Goal: Information Seeking & Learning: Learn about a topic

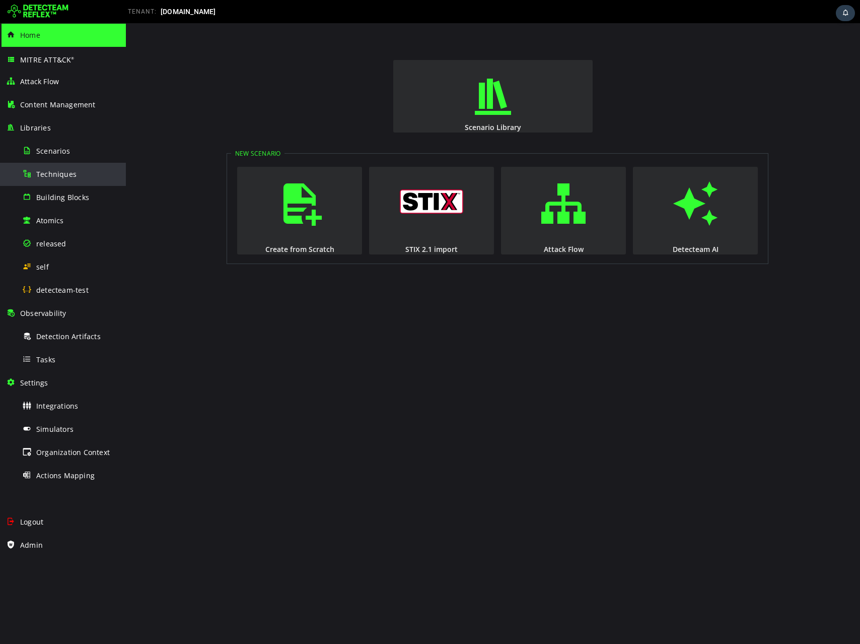
click at [61, 178] on span "Techniques" at bounding box center [56, 174] width 40 height 10
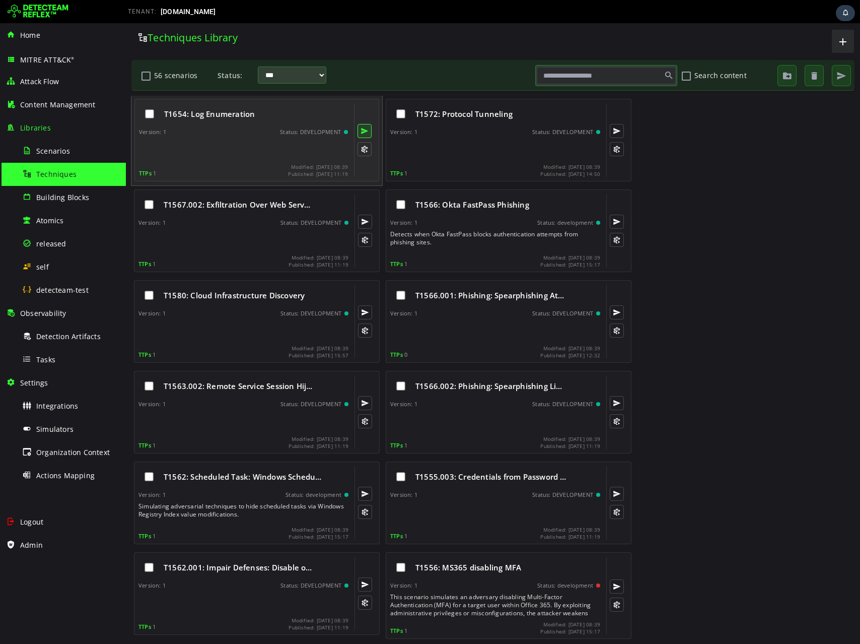
click at [364, 130] on button at bounding box center [365, 131] width 14 height 14
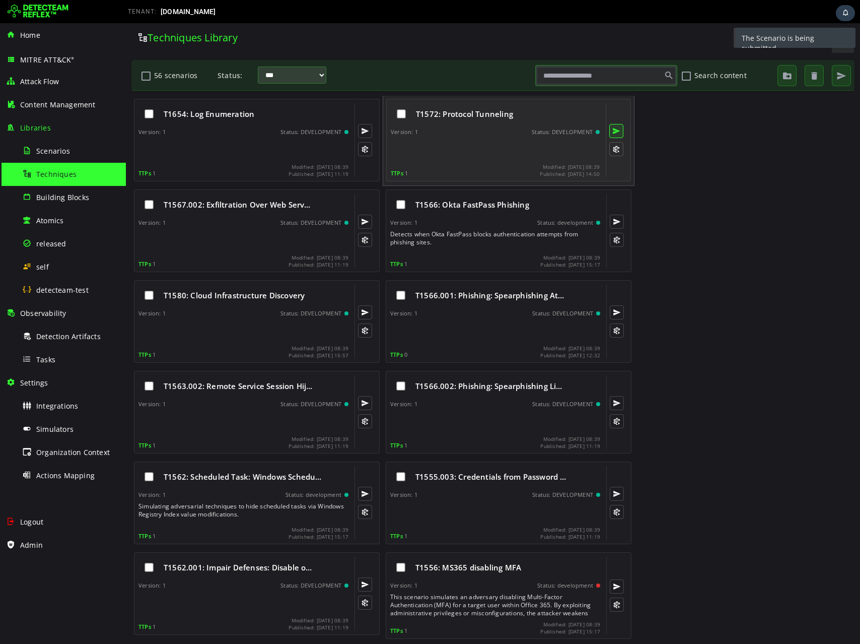
click at [615, 130] on button at bounding box center [616, 131] width 14 height 14
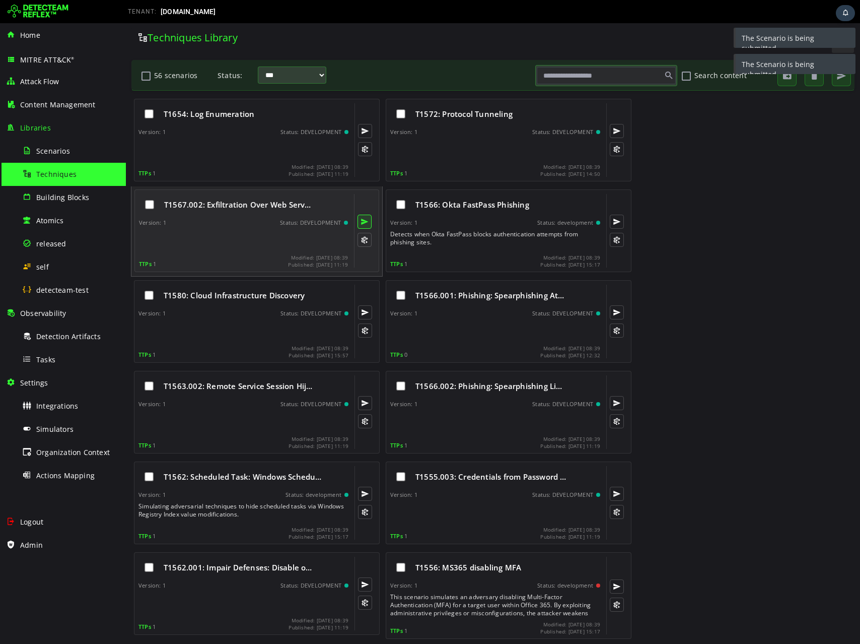
click at [363, 223] on button at bounding box center [365, 222] width 14 height 14
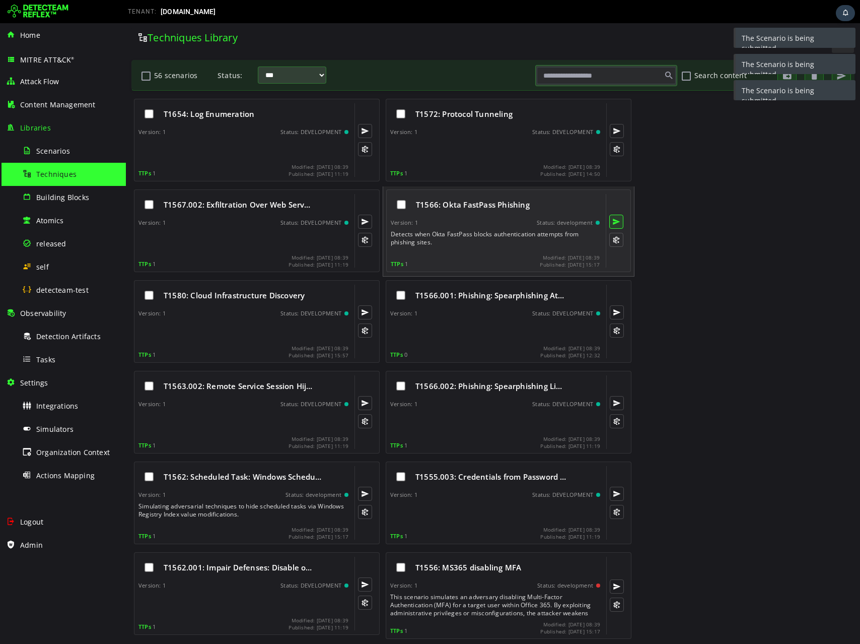
click at [616, 219] on button at bounding box center [616, 222] width 14 height 14
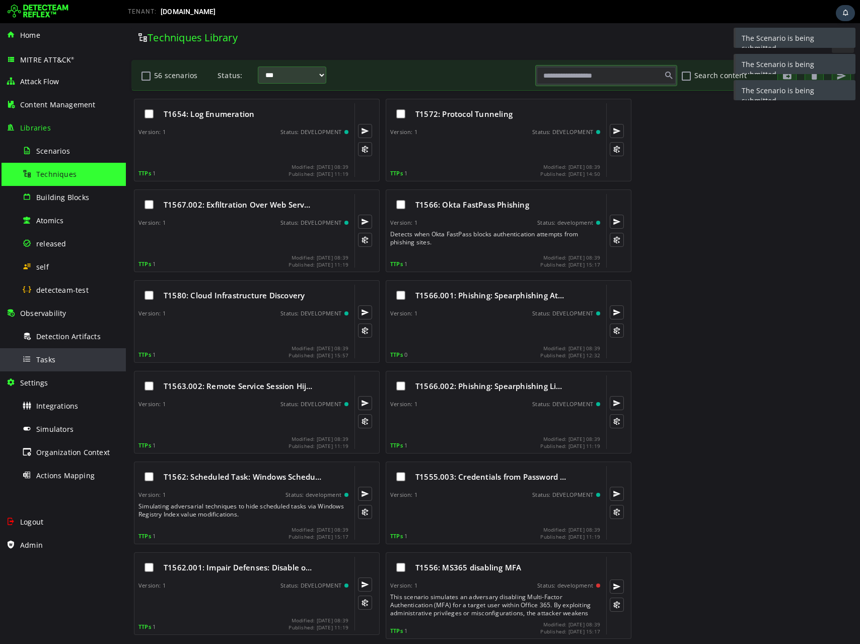
click at [68, 358] on div "Tasks" at bounding box center [71, 359] width 98 height 23
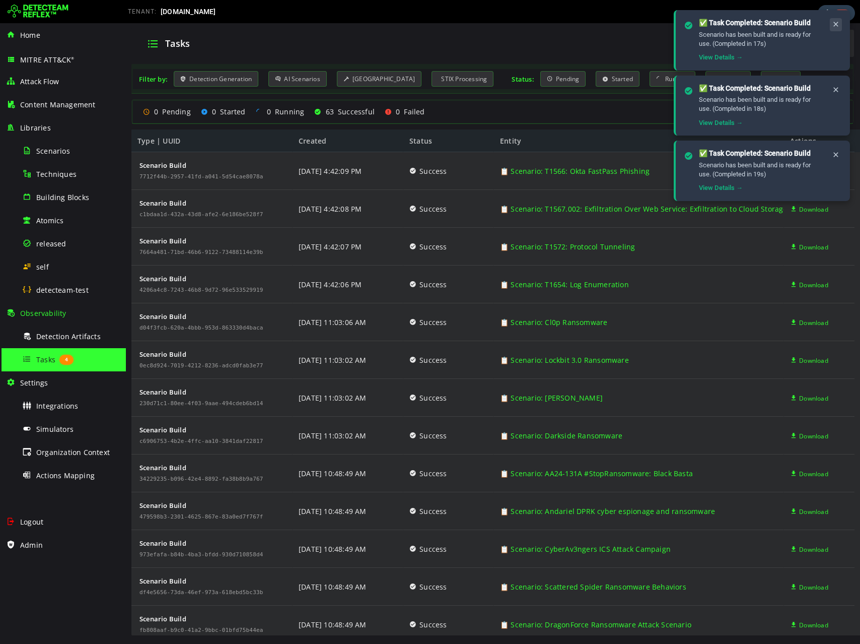
click at [833, 28] on icon at bounding box center [836, 24] width 8 height 9
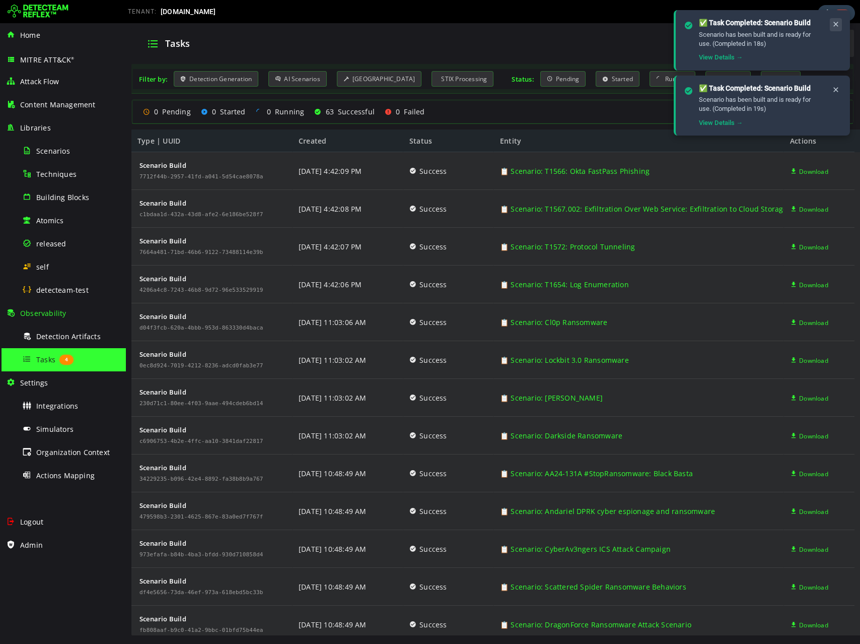
click at [833, 28] on icon at bounding box center [836, 24] width 8 height 9
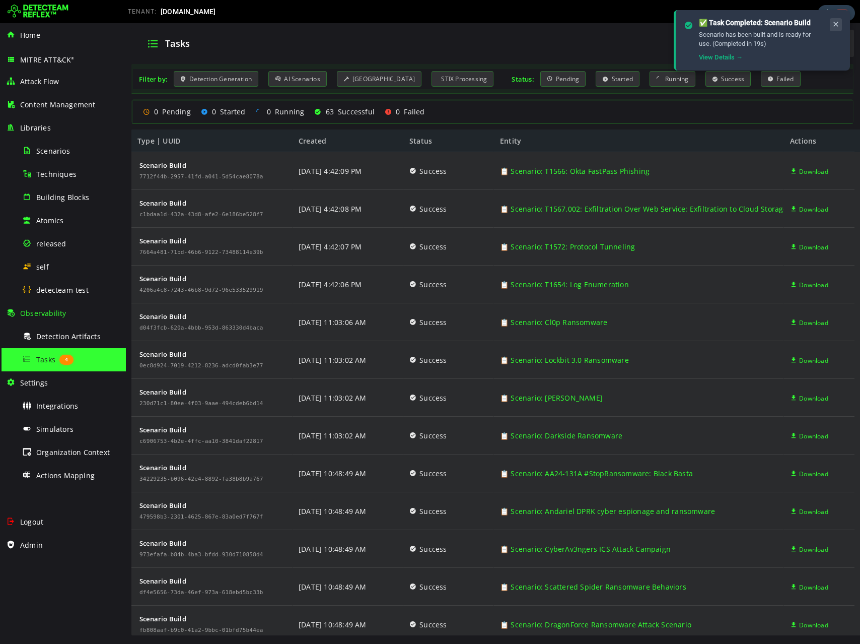
click at [833, 28] on icon at bounding box center [836, 24] width 8 height 9
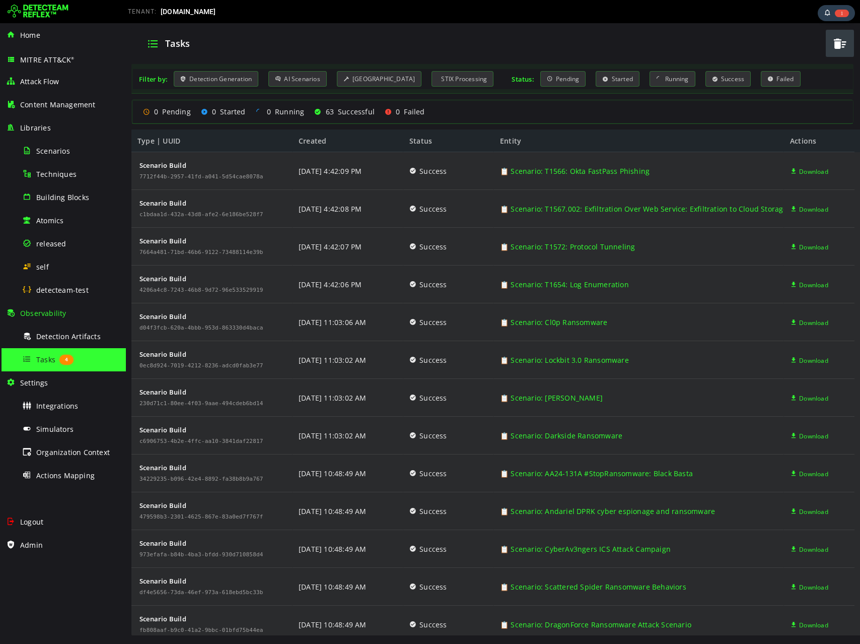
click at [839, 42] on span "button" at bounding box center [839, 43] width 15 height 21
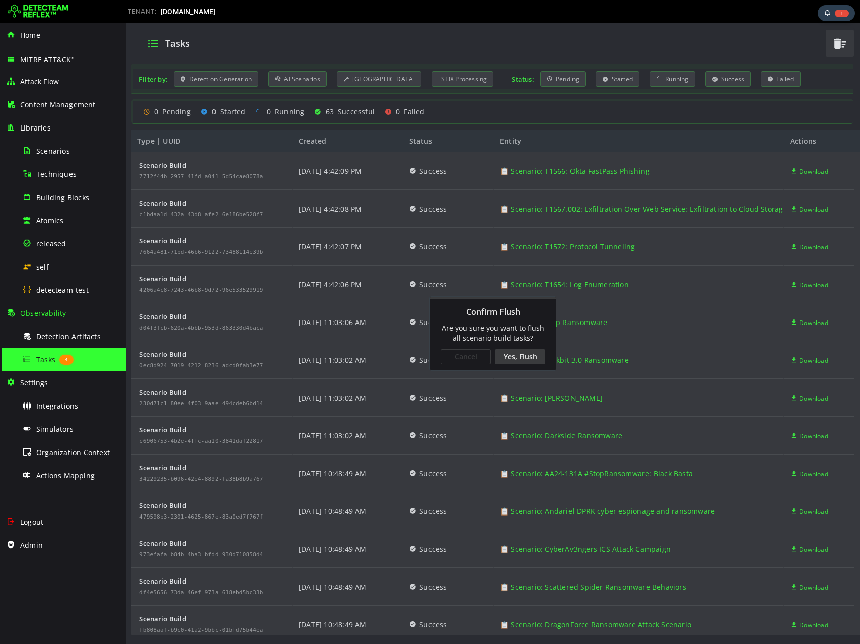
click at [504, 356] on div "Yes, Flush" at bounding box center [520, 356] width 50 height 15
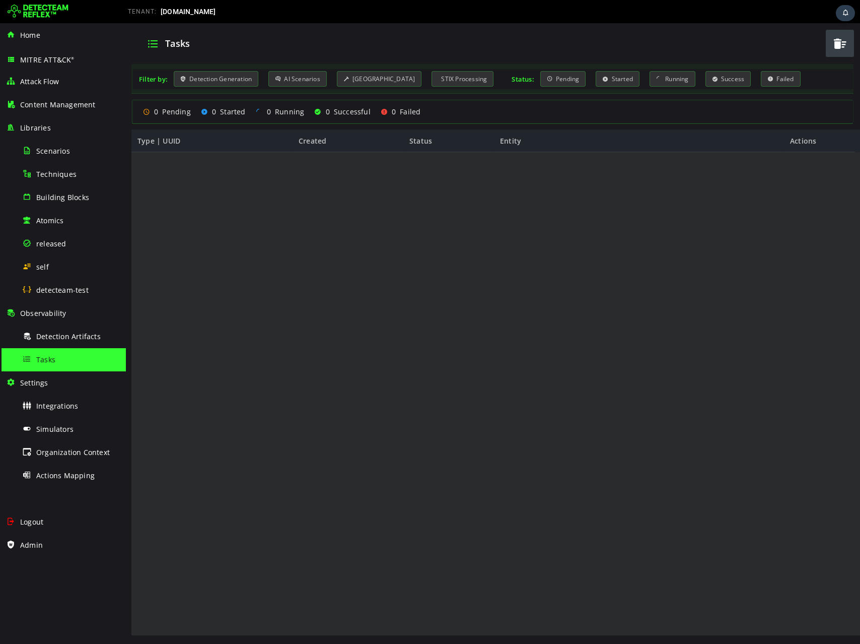
click at [297, 288] on div at bounding box center [492, 394] width 723 height 484
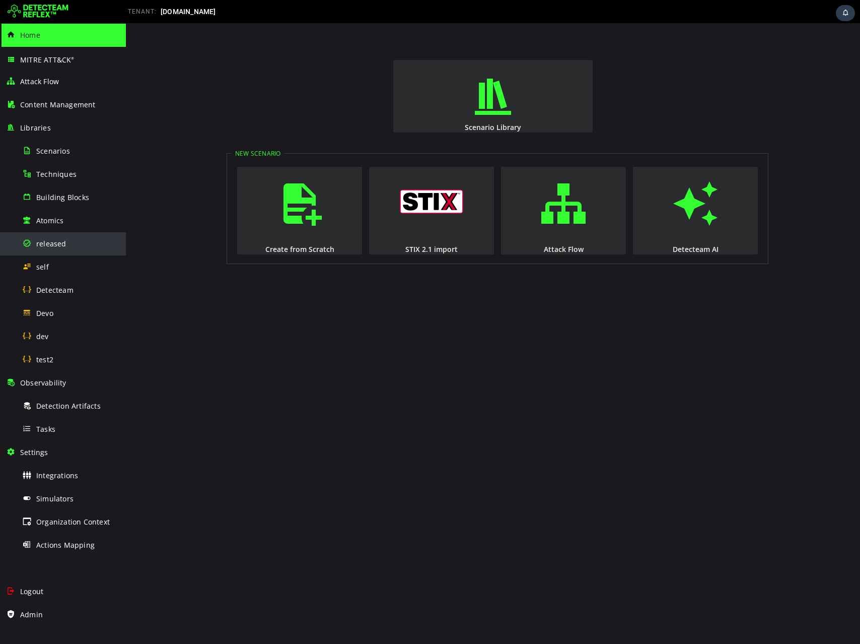
click at [72, 251] on div "released" at bounding box center [71, 243] width 98 height 23
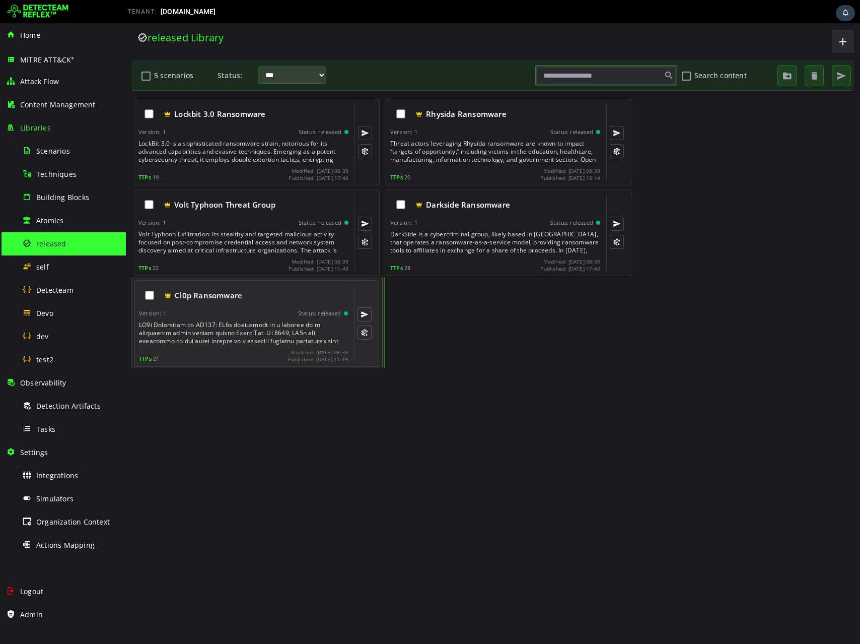
click at [269, 318] on div "Cl0p Ransomware Version: 1 Status: released TTPs 21 Modified: 2025-08-27 08:39 …" at bounding box center [243, 324] width 209 height 78
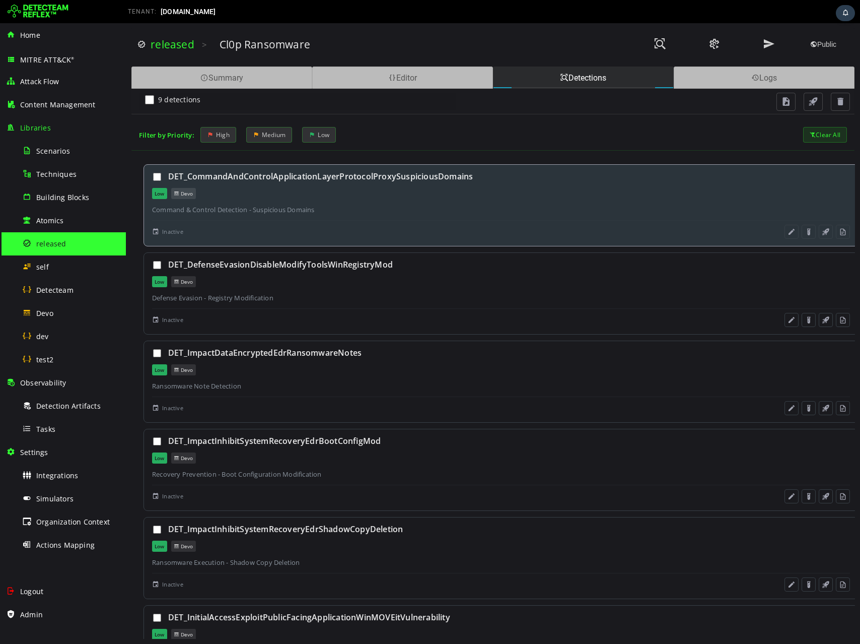
click at [303, 233] on div "Inactive" at bounding box center [468, 232] width 632 height 10
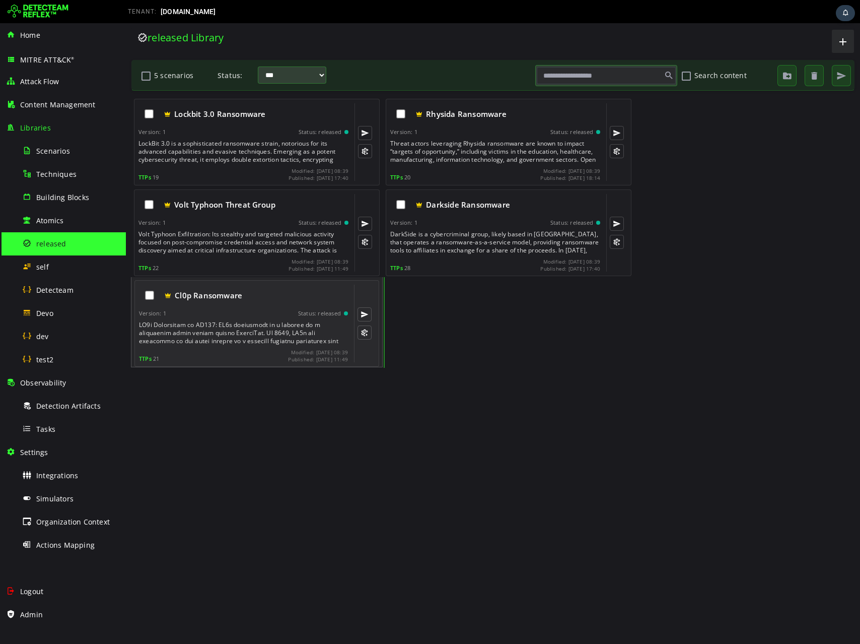
click at [197, 315] on div "Version: 1 Status: released" at bounding box center [243, 313] width 209 height 7
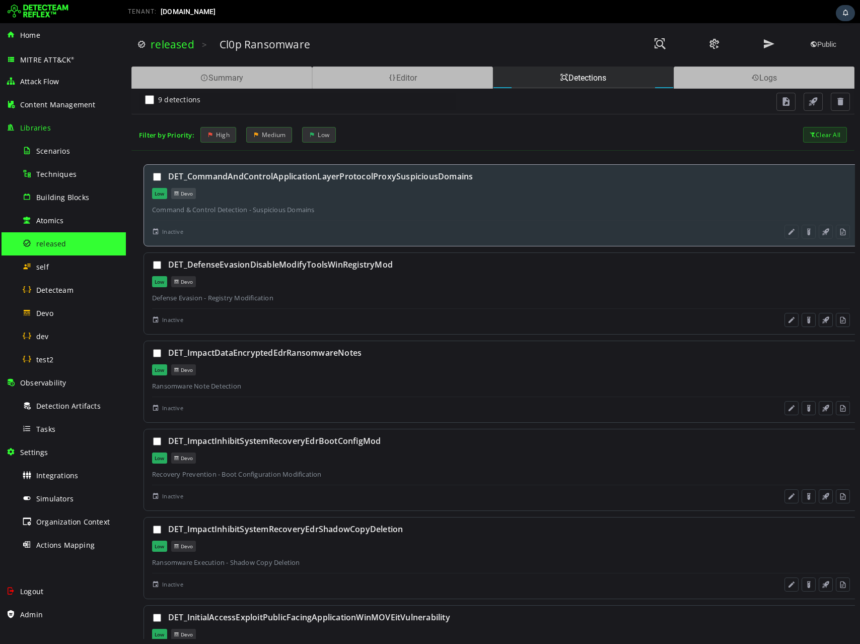
click at [170, 229] on span "Inactive" at bounding box center [172, 232] width 21 height 10
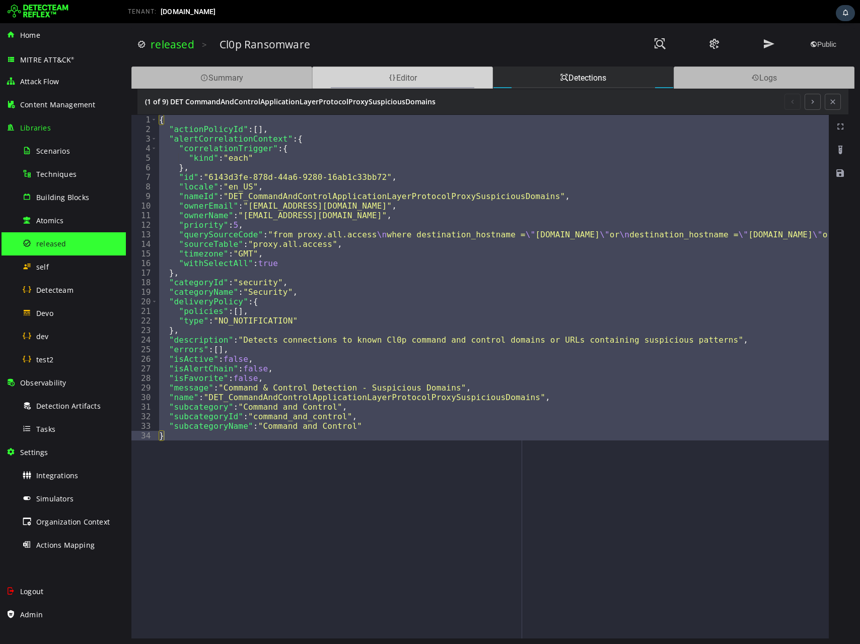
click at [396, 85] on div "Editor" at bounding box center [402, 77] width 181 height 22
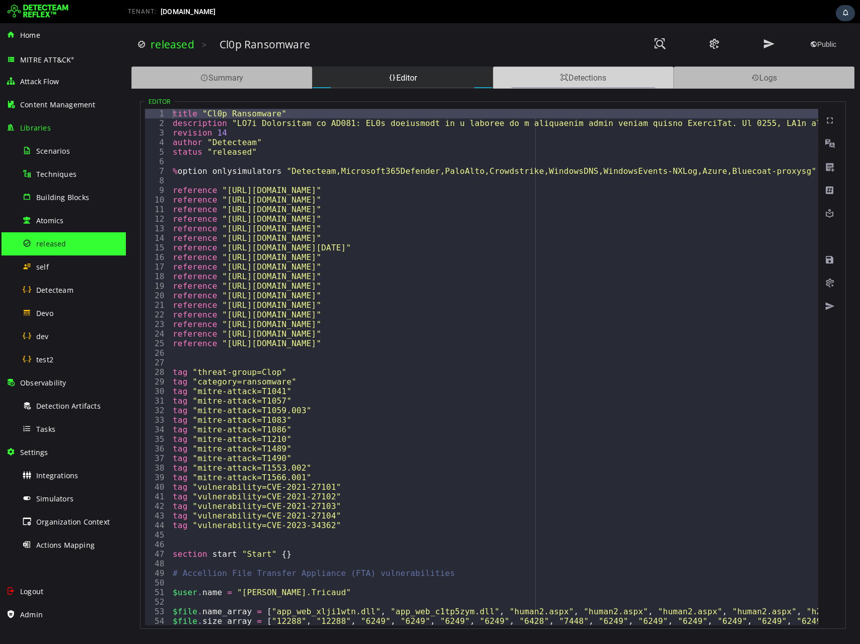
click at [526, 81] on div "Detections" at bounding box center [583, 77] width 181 height 22
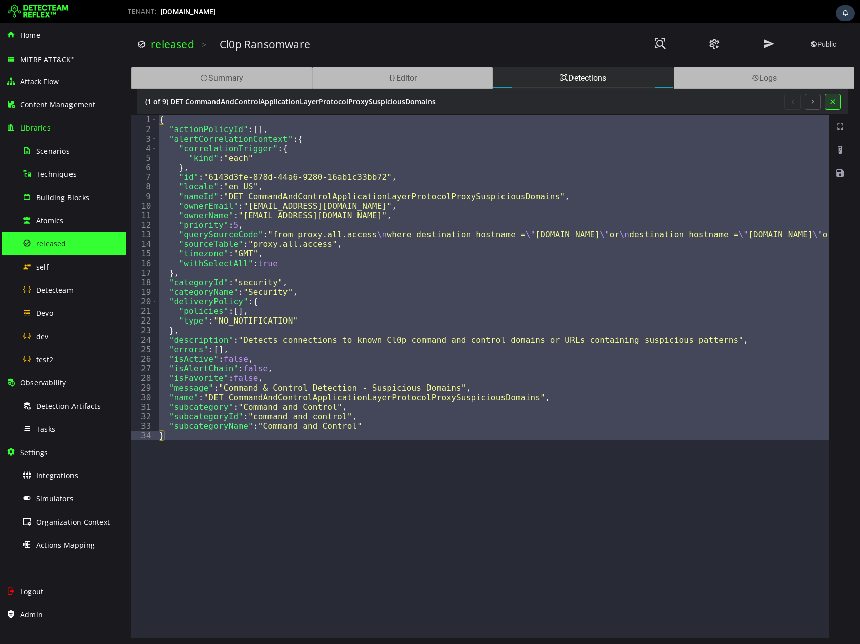
click at [831, 104] on button at bounding box center [833, 102] width 16 height 16
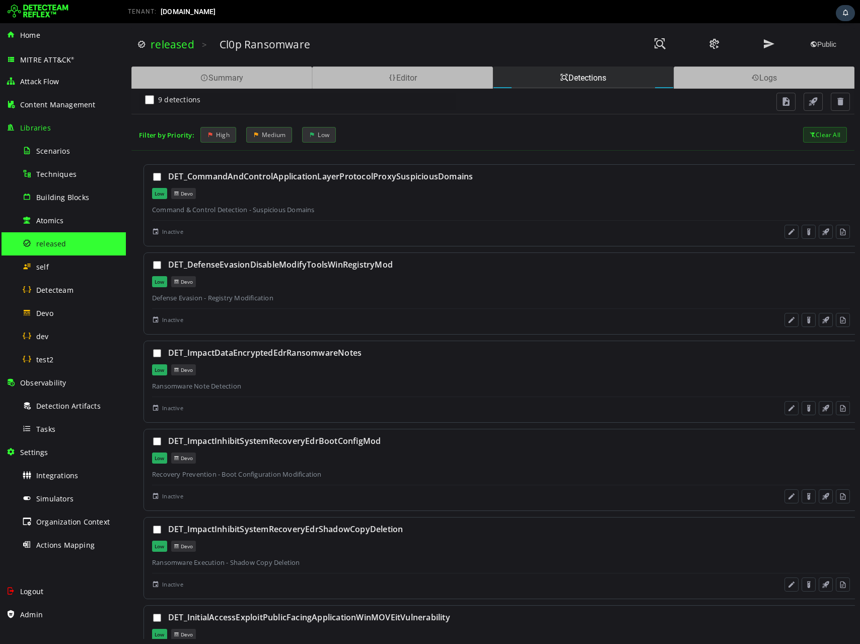
click at [407, 189] on div "Low Devo" at bounding box center [501, 193] width 698 height 11
click at [407, 252] on div "DET_DefenseEvasionDisableModifyToolsWinRegistryMod Low Devo Defense Evasion - R…" at bounding box center [501, 293] width 715 height 82
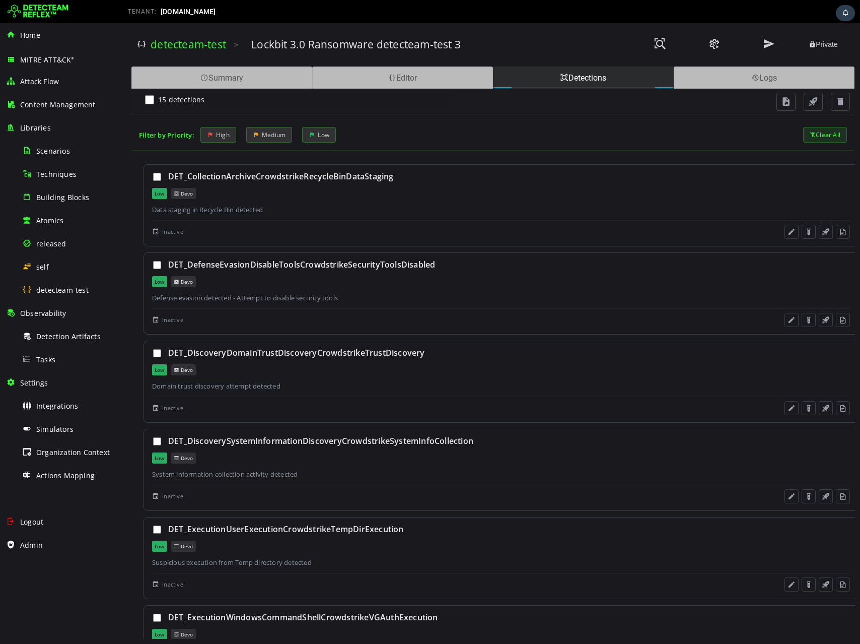
scroll to position [840, 0]
